Goal: Information Seeking & Learning: Learn about a topic

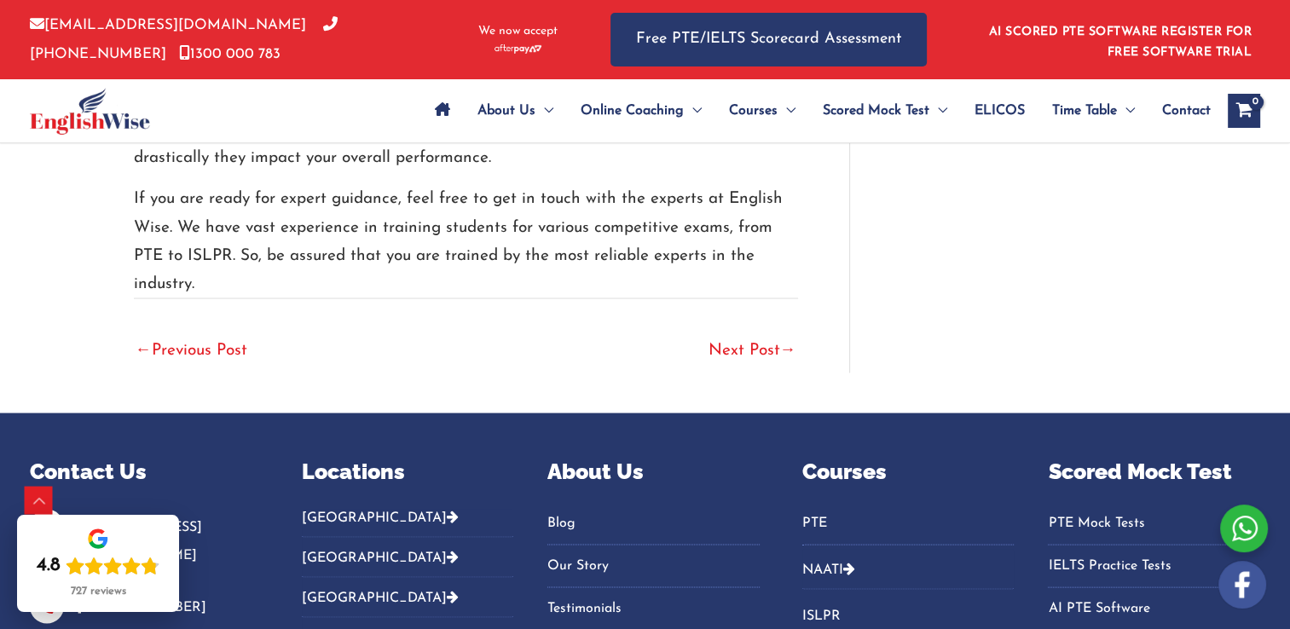
scroll to position [3410, 0]
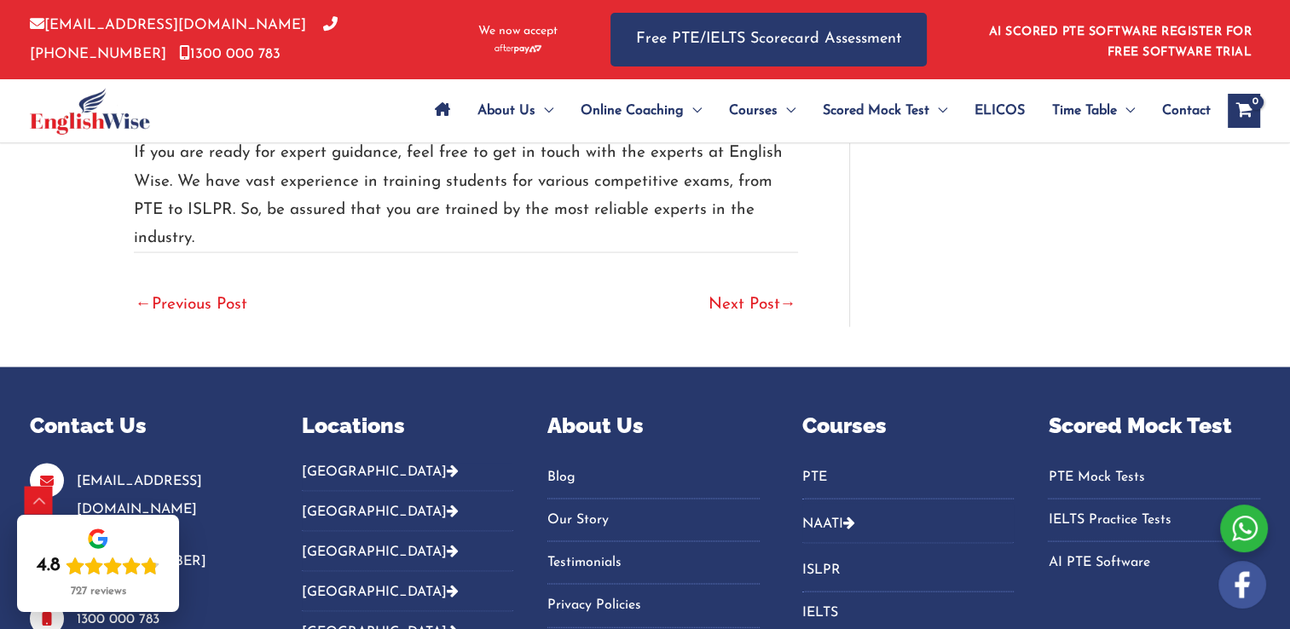
click at [784, 297] on span "→" at bounding box center [788, 305] width 16 height 16
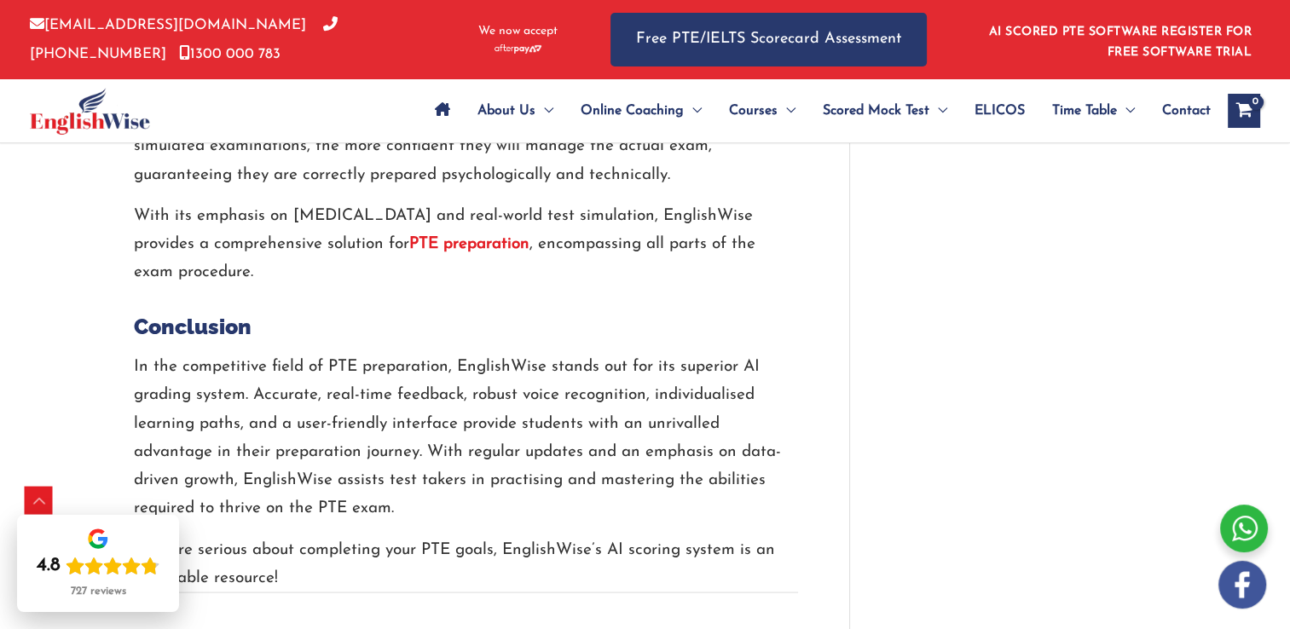
scroll to position [3852, 0]
